Goal: Task Accomplishment & Management: Complete application form

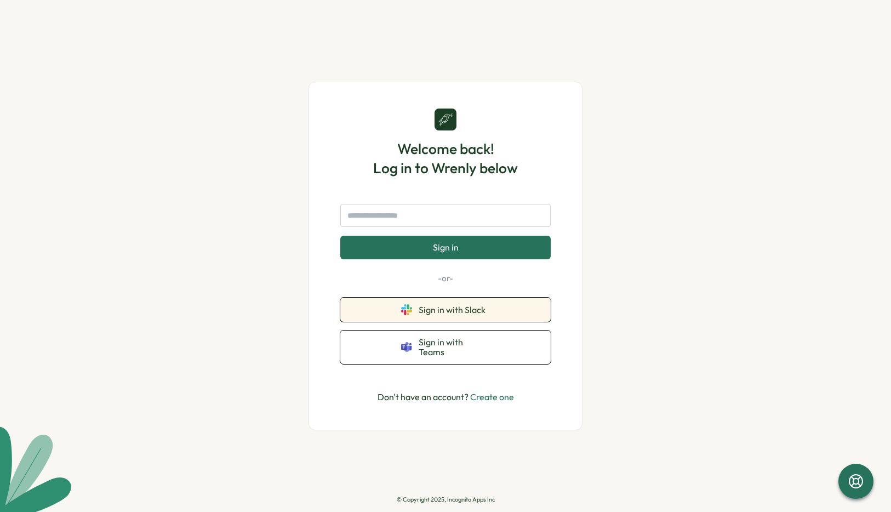
click at [444, 313] on span "Sign in with Slack" at bounding box center [454, 310] width 71 height 10
click at [422, 314] on span "Sign in with Slack" at bounding box center [454, 310] width 71 height 10
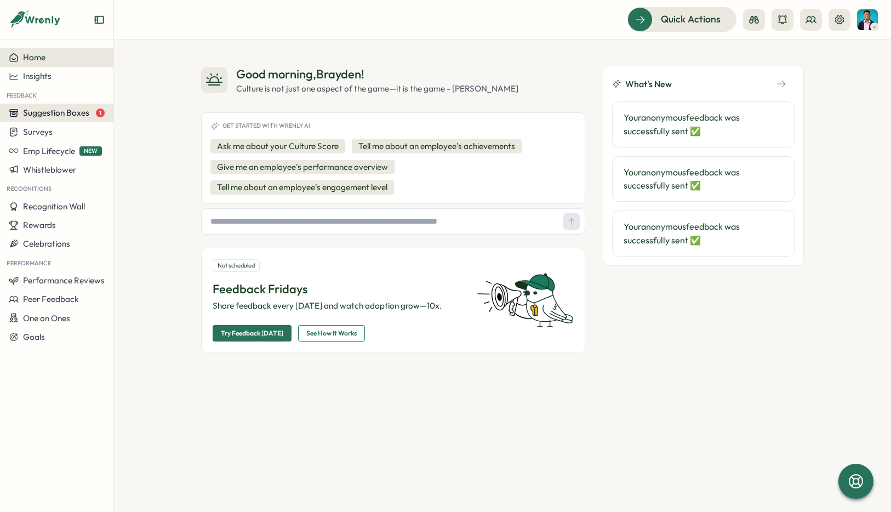
click at [82, 107] on span "Suggestion Boxes" at bounding box center [56, 112] width 66 height 10
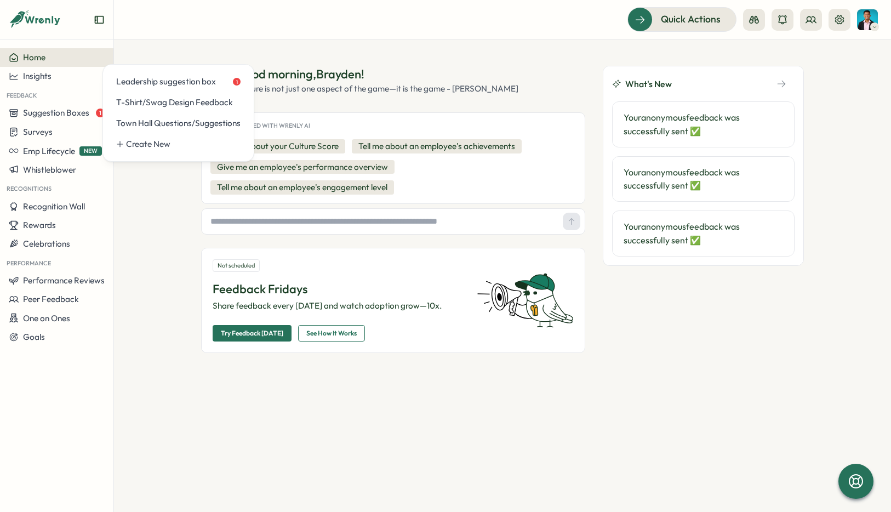
click at [149, 199] on div "Good morning , Brayden ! Culture is not just one aspect of the game—it is the g…" at bounding box center [502, 275] width 777 height 472
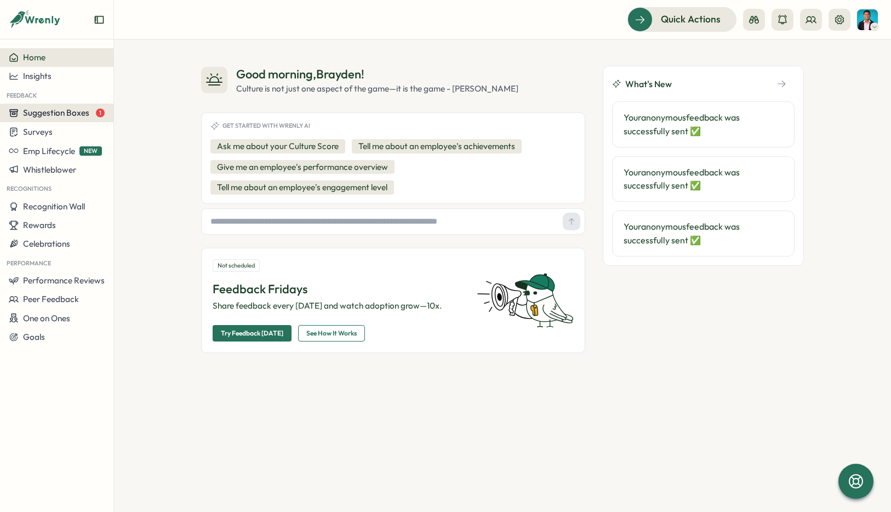
click at [65, 116] on span "Suggestion Boxes" at bounding box center [56, 112] width 66 height 10
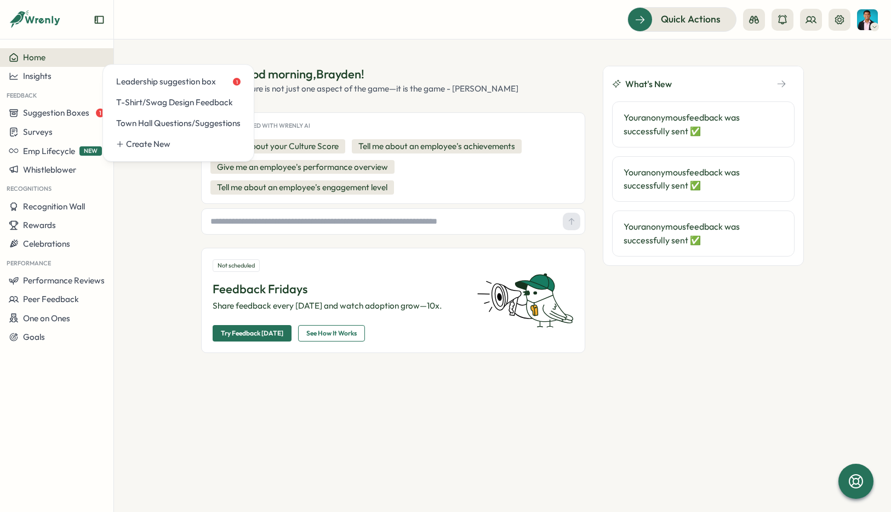
click at [146, 200] on div "Good morning , Brayden ! Culture is not just one aspect of the game—it is the g…" at bounding box center [502, 275] width 777 height 472
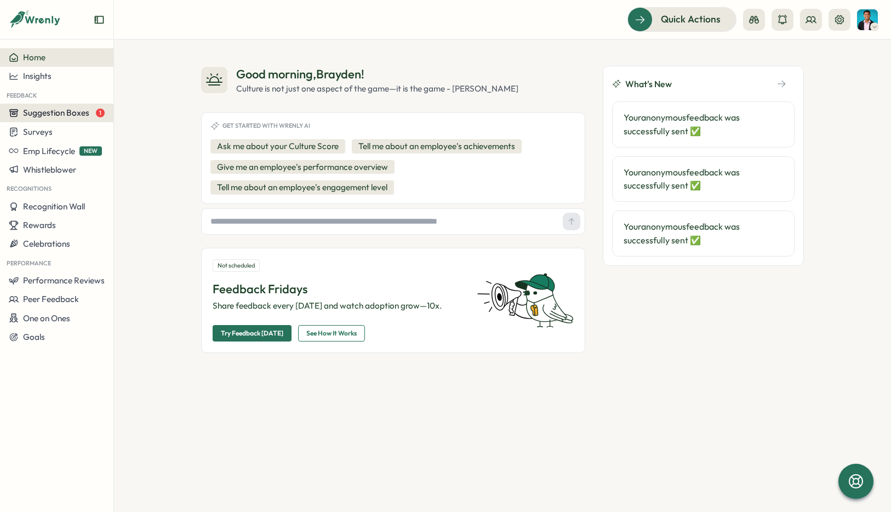
click at [72, 110] on span "Suggestion Boxes" at bounding box center [56, 112] width 66 height 10
click at [156, 171] on div "Good morning , Brayden ! Culture is not just one aspect of the game—it is the g…" at bounding box center [502, 275] width 777 height 472
click at [78, 113] on span "Suggestion Boxes" at bounding box center [56, 112] width 66 height 10
click at [438, 67] on div "Good morning , Brayden !" at bounding box center [377, 74] width 282 height 17
click at [81, 111] on span "Suggestion Boxes" at bounding box center [56, 112] width 66 height 10
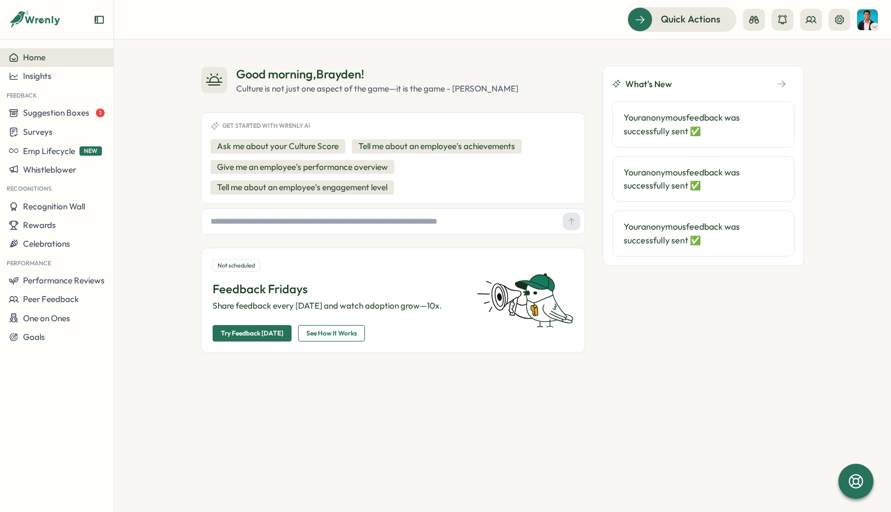
click at [135, 185] on div "Good morning , Brayden ! Culture is not just one aspect of the game—it is the g…" at bounding box center [502, 275] width 777 height 472
click at [66, 135] on div "Surveys" at bounding box center [57, 132] width 96 height 10
click at [152, 199] on div "Good morning , Brayden ! Culture is not just one aspect of the game—it is the g…" at bounding box center [502, 275] width 777 height 472
click at [62, 73] on div "Insights" at bounding box center [57, 76] width 96 height 10
click at [163, 180] on div "Good morning , Brayden ! Culture is not just one aspect of the game—it is the g…" at bounding box center [502, 275] width 777 height 472
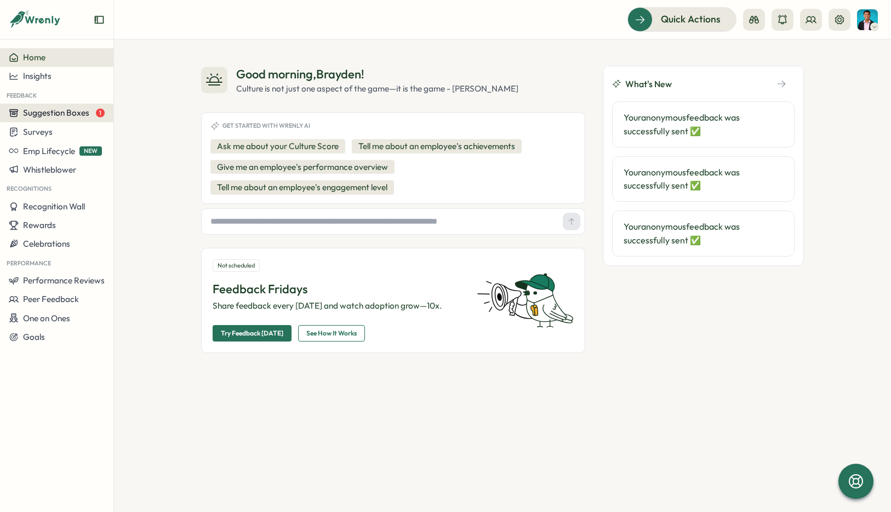
click at [85, 113] on span "Suggestion Boxes" at bounding box center [56, 112] width 66 height 10
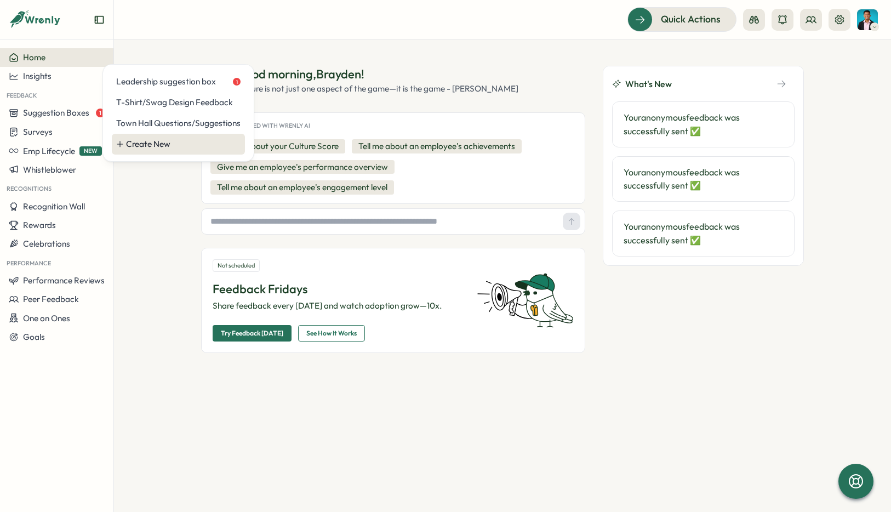
click at [159, 146] on div "Create New" at bounding box center [183, 144] width 115 height 12
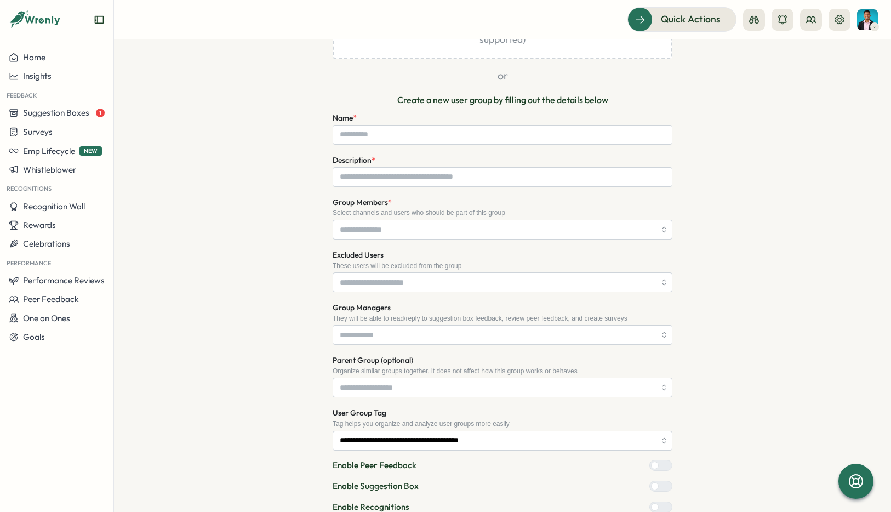
scroll to position [198, 0]
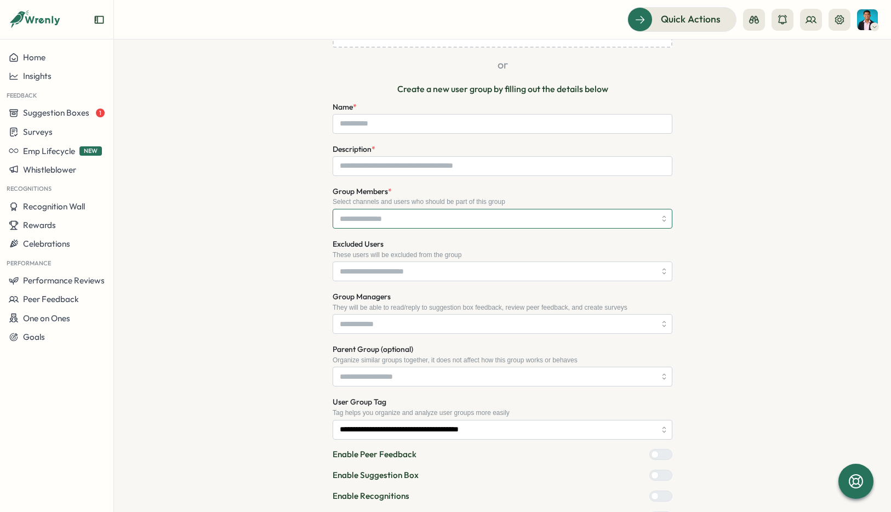
click at [633, 219] on input "Group Members *" at bounding box center [498, 218] width 316 height 19
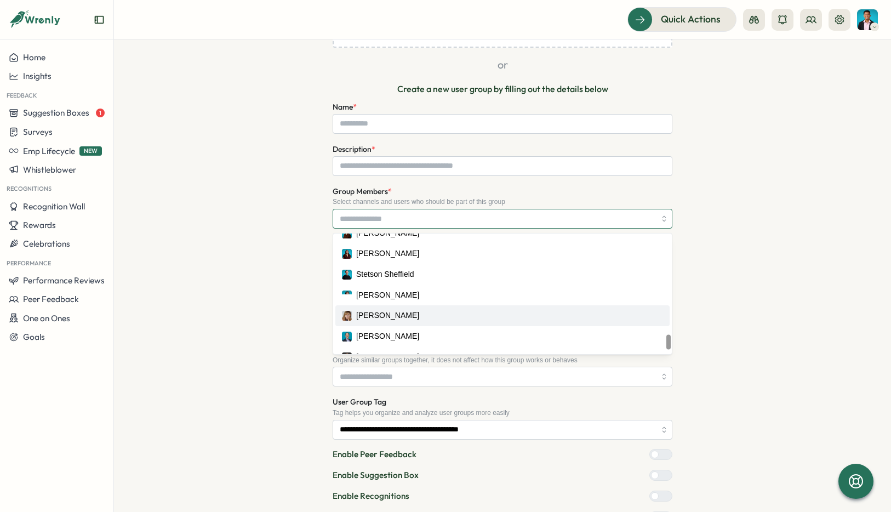
scroll to position [835, 0]
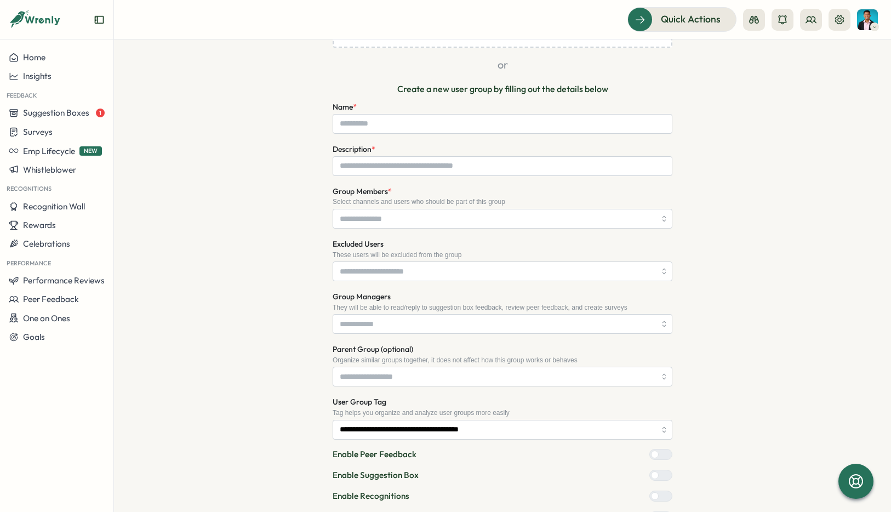
click at [280, 285] on div "**********" at bounding box center [502, 243] width 603 height 669
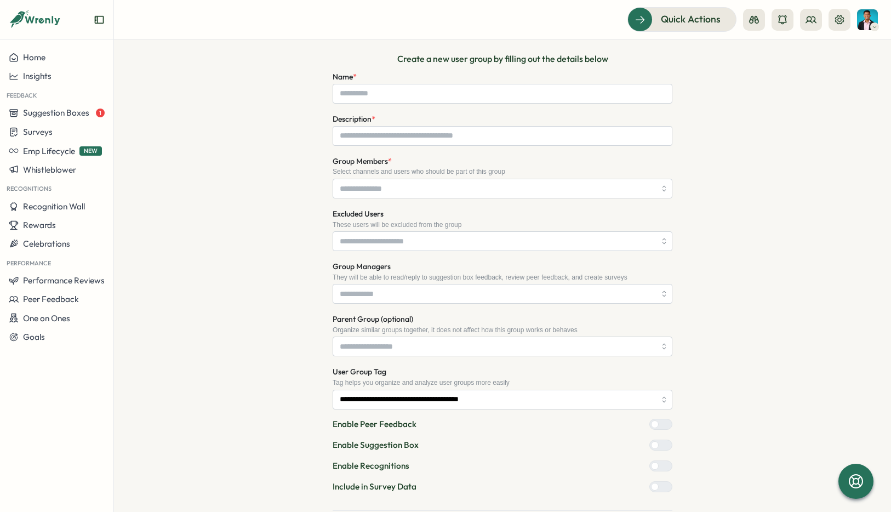
scroll to position [210, 0]
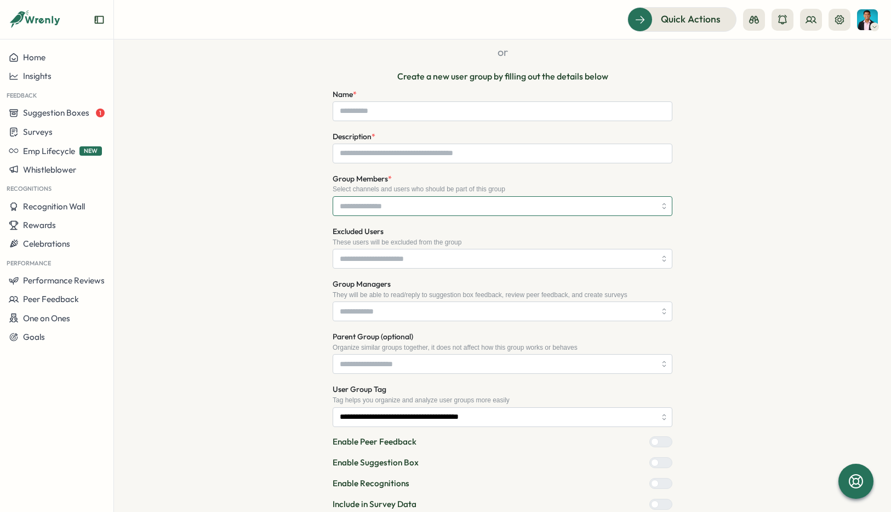
click at [390, 210] on input "Group Members *" at bounding box center [498, 206] width 316 height 19
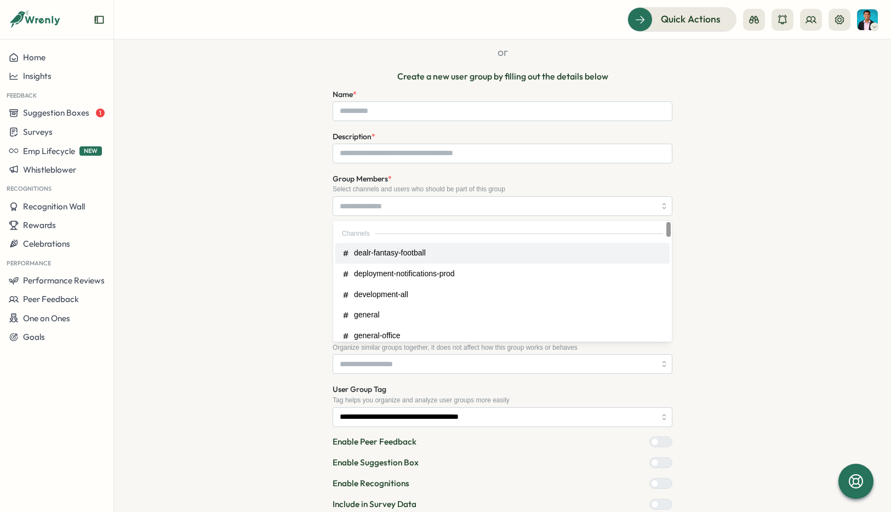
click at [298, 244] on div "Create User Group/Department User groups help your team send suggestions, surve…" at bounding box center [502, 230] width 603 height 669
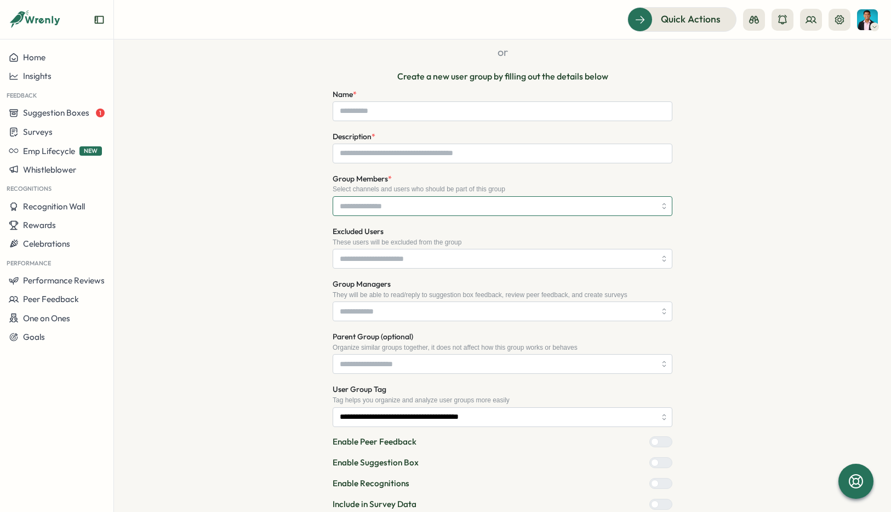
click at [371, 205] on input "Group Members *" at bounding box center [498, 206] width 316 height 19
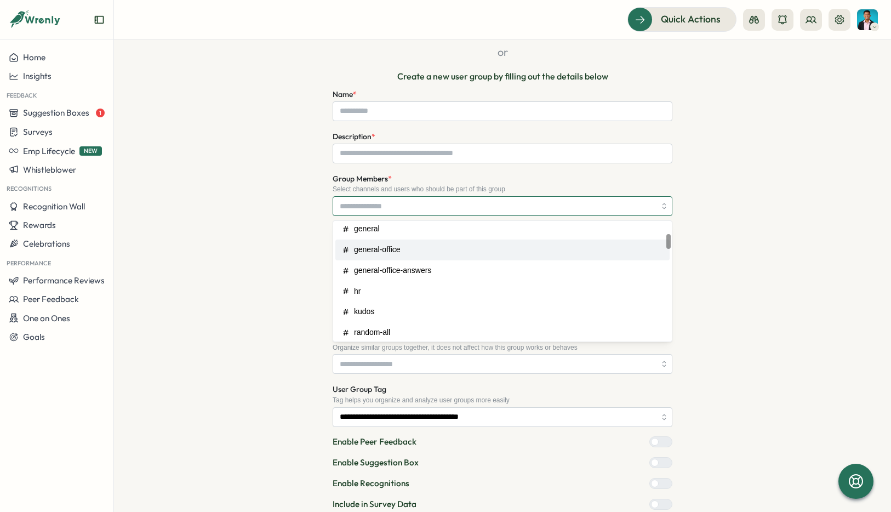
scroll to position [98, 0]
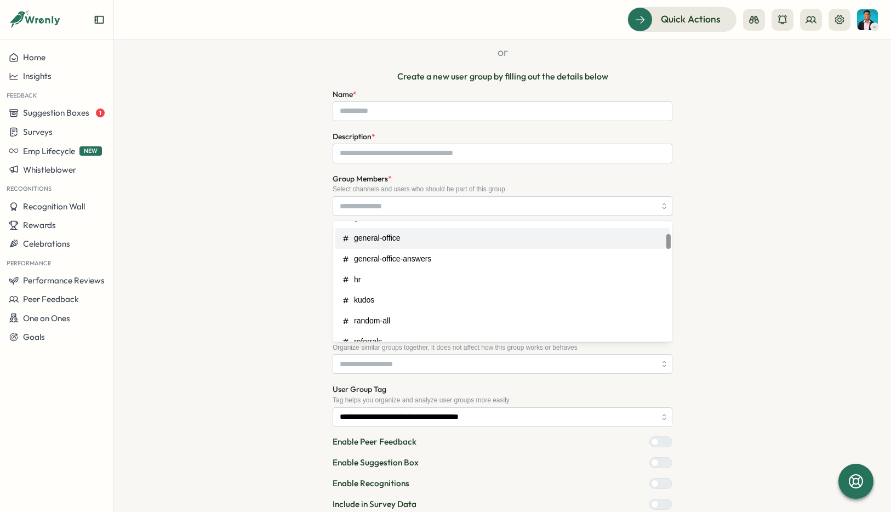
click at [289, 231] on div "Create User Group/Department User groups help your team send suggestions, surve…" at bounding box center [502, 230] width 603 height 669
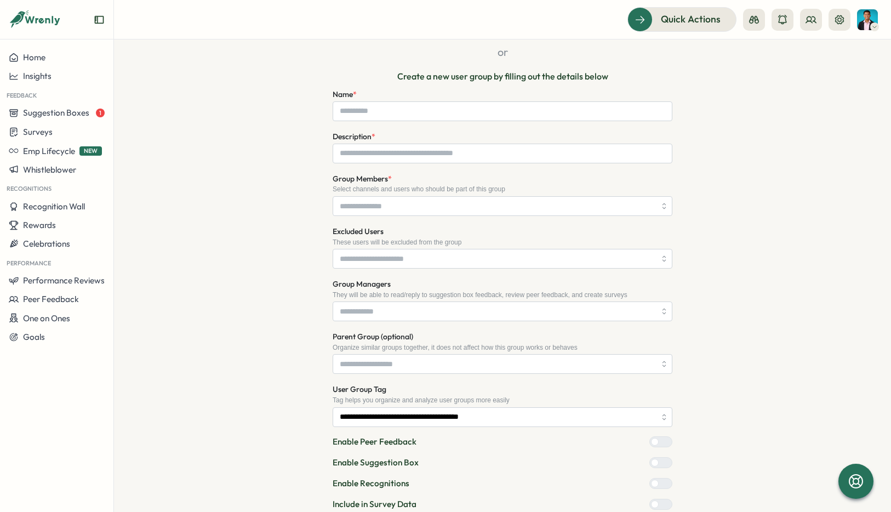
scroll to position [231, 0]
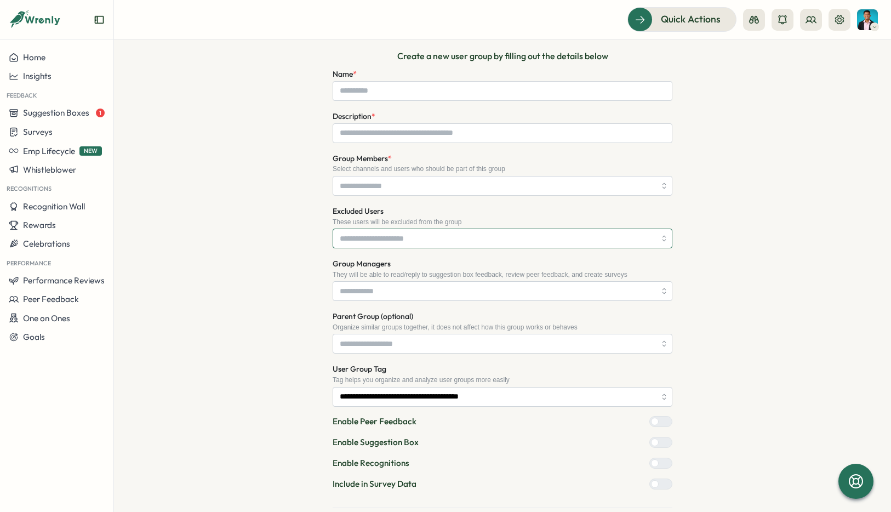
click at [370, 242] on input "Excluded Users" at bounding box center [498, 238] width 316 height 19
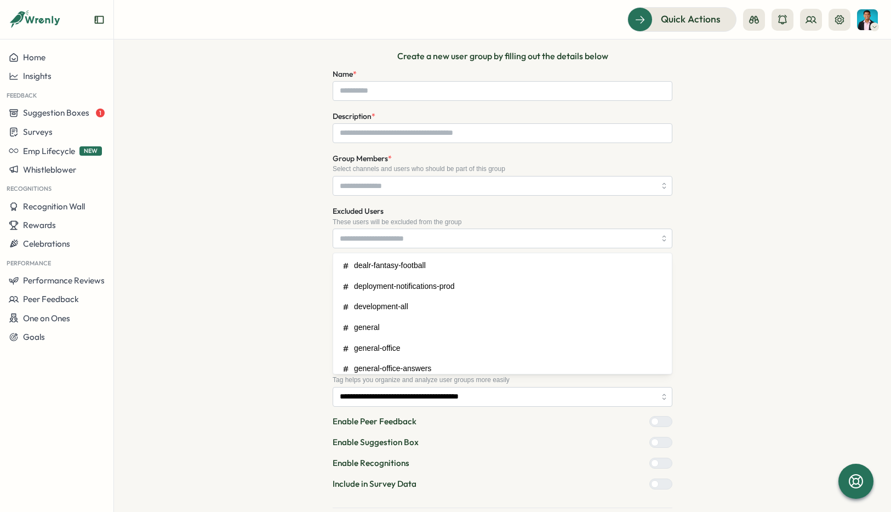
click at [304, 243] on div "Create User Group/Department User groups help your team send suggestions, surve…" at bounding box center [502, 210] width 603 height 669
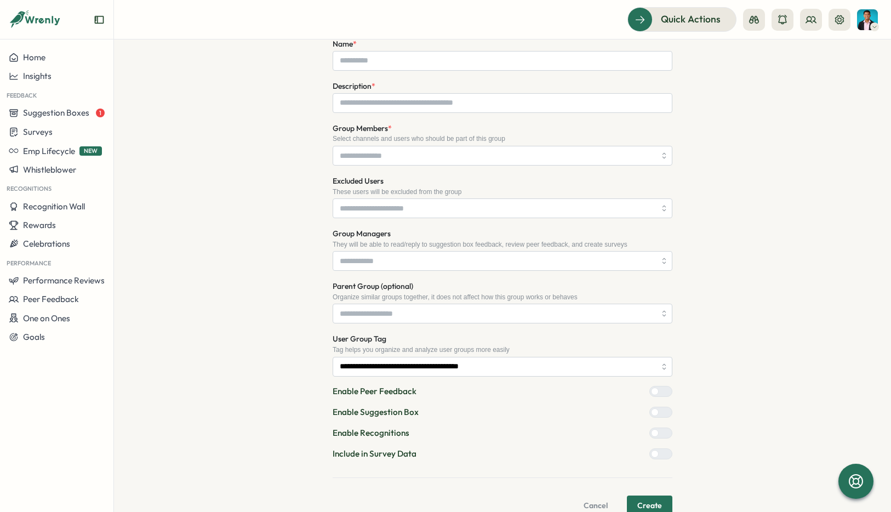
scroll to position [290, 0]
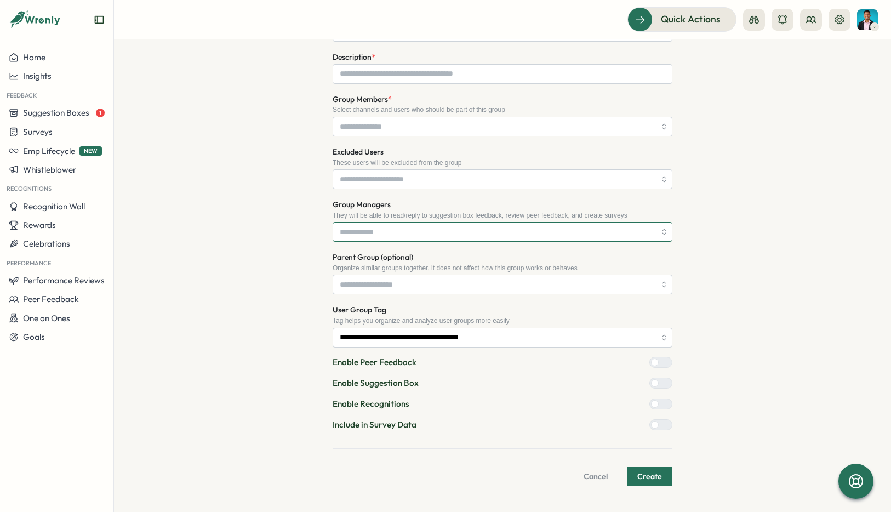
click at [364, 224] on input "Group Managers" at bounding box center [498, 231] width 316 height 19
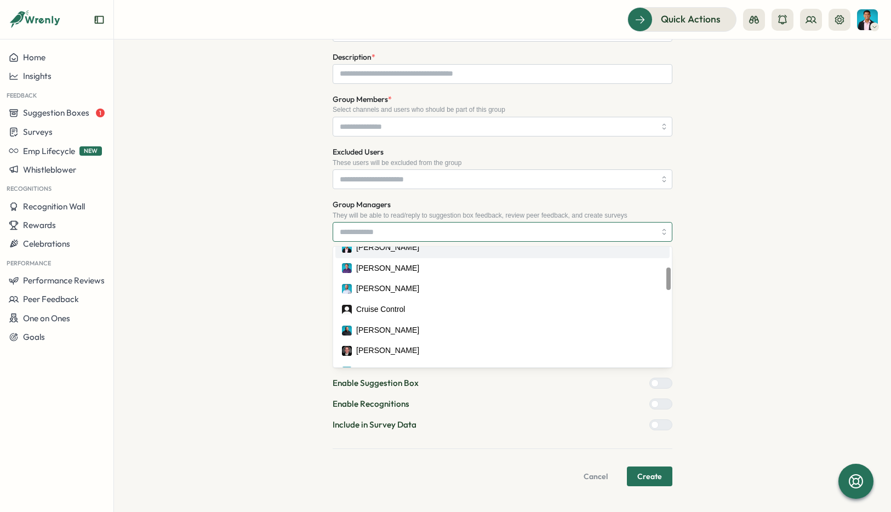
scroll to position [101, 0]
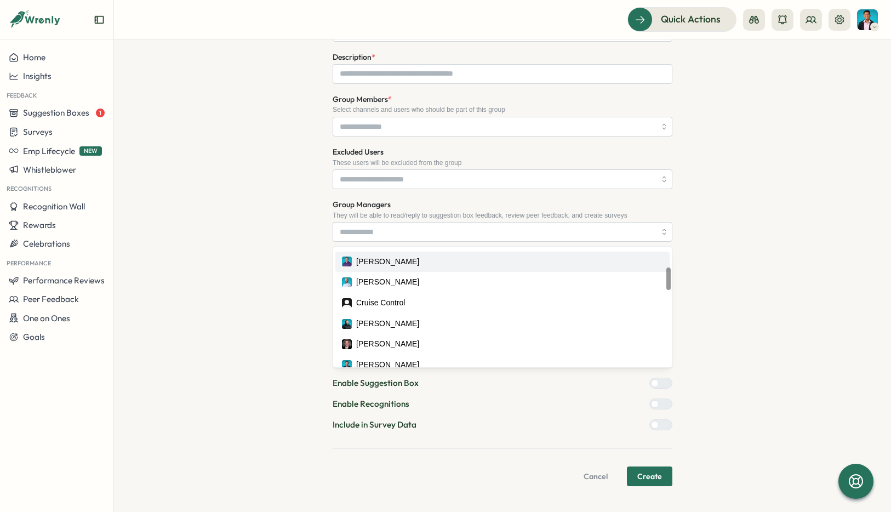
click at [296, 260] on div "Create User Group/Department User groups help your team send suggestions, surve…" at bounding box center [502, 150] width 603 height 669
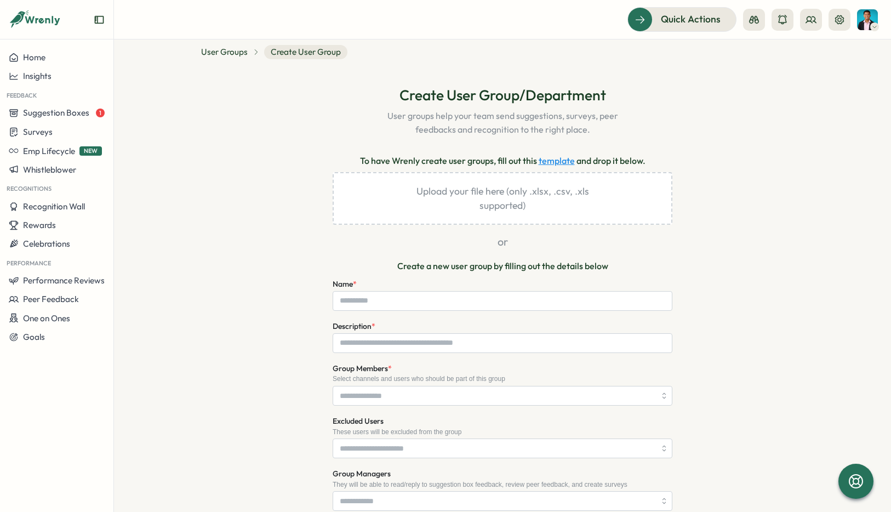
scroll to position [0, 0]
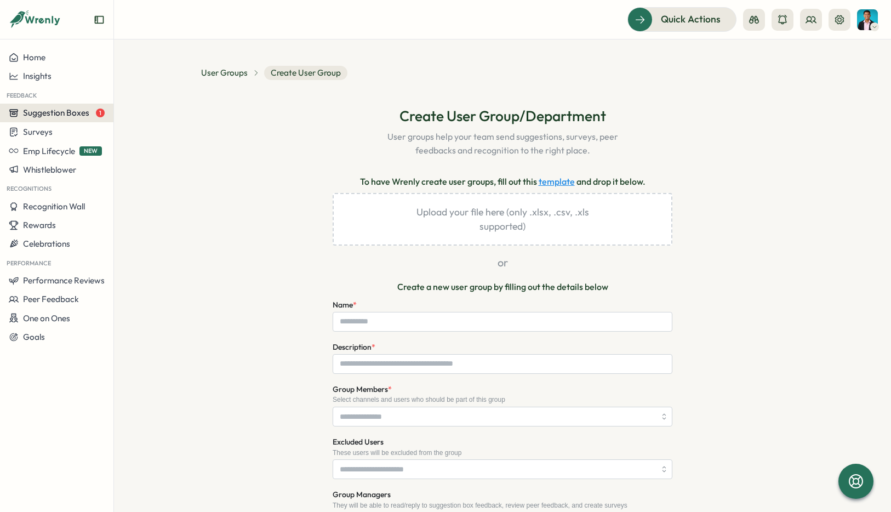
click at [86, 118] on span "Suggestion Boxes" at bounding box center [56, 112] width 66 height 10
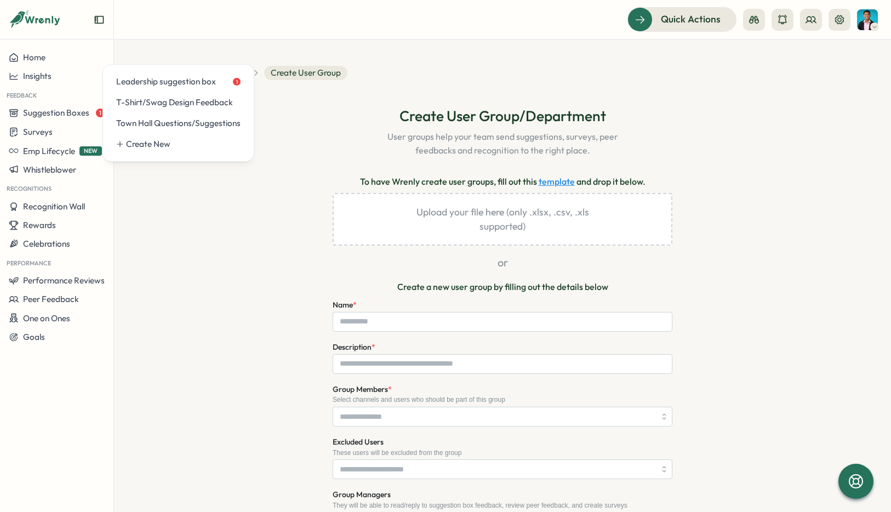
click at [226, 173] on div "**********" at bounding box center [502, 440] width 603 height 669
